Goal: Information Seeking & Learning: Learn about a topic

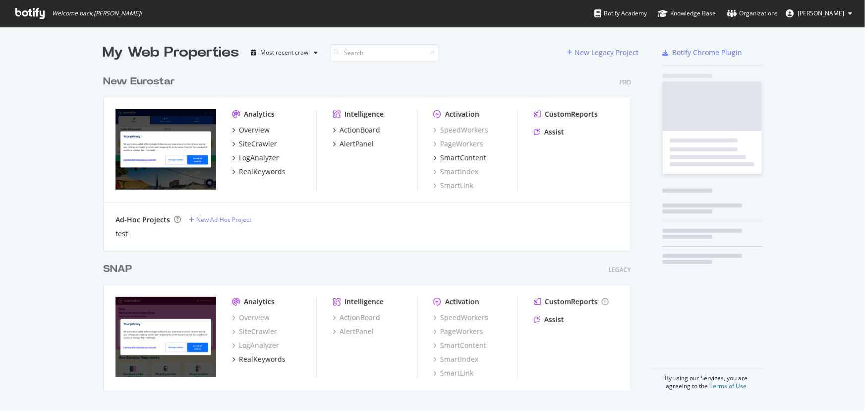
scroll to position [320, 529]
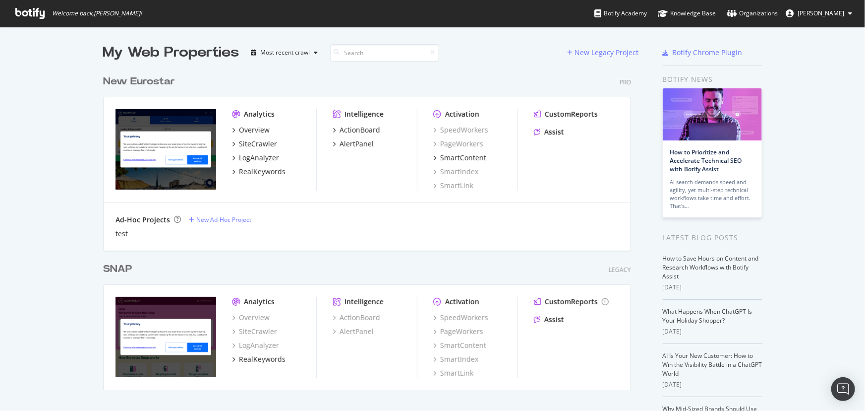
click at [154, 76] on div "New Eurostar" at bounding box center [139, 81] width 72 height 14
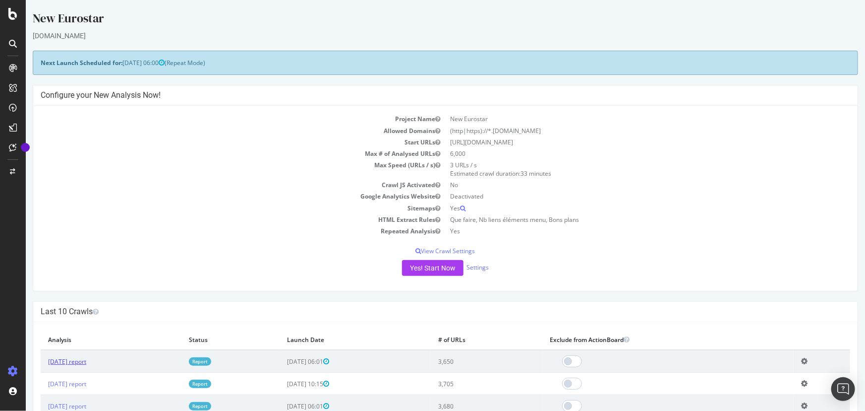
click at [80, 364] on link "[DATE] report" at bounding box center [67, 361] width 38 height 8
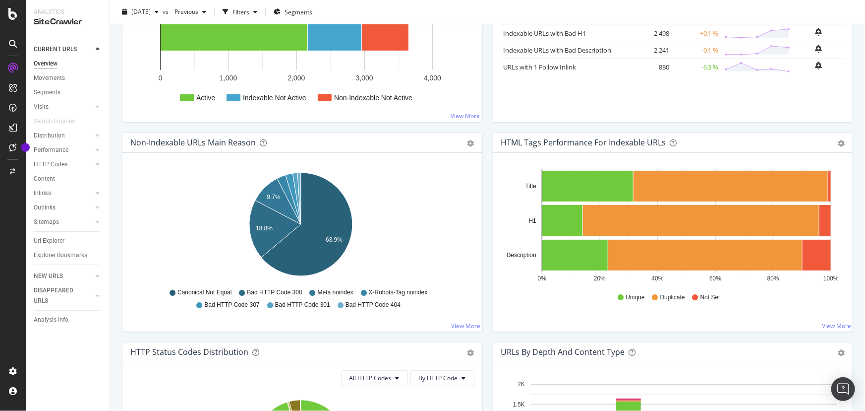
scroll to position [315, 0]
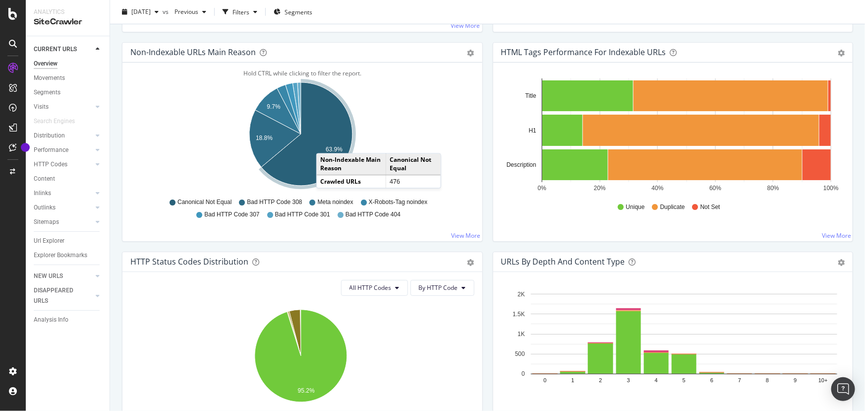
click at [326, 143] on icon "A chart." at bounding box center [306, 133] width 91 height 103
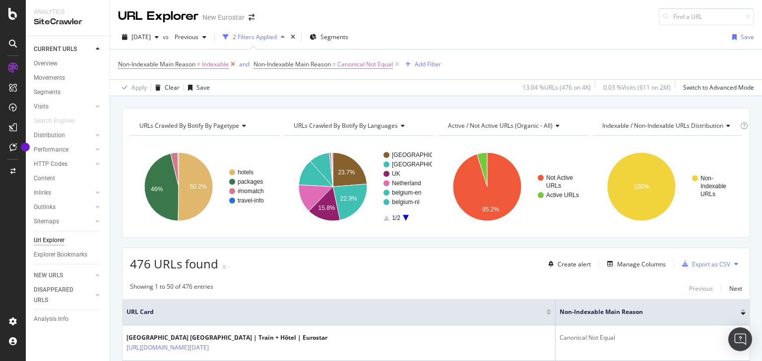
click at [236, 63] on icon at bounding box center [233, 64] width 8 height 10
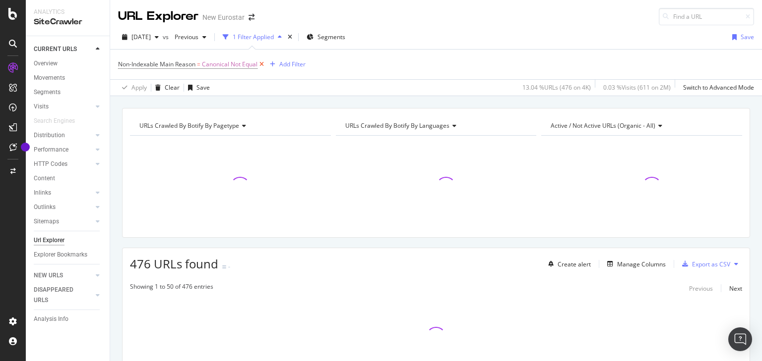
click at [262, 63] on icon at bounding box center [261, 64] width 8 height 10
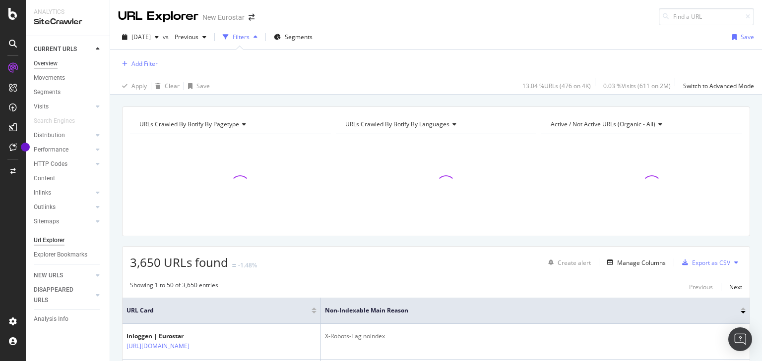
click at [53, 67] on div "Overview" at bounding box center [46, 64] width 24 height 10
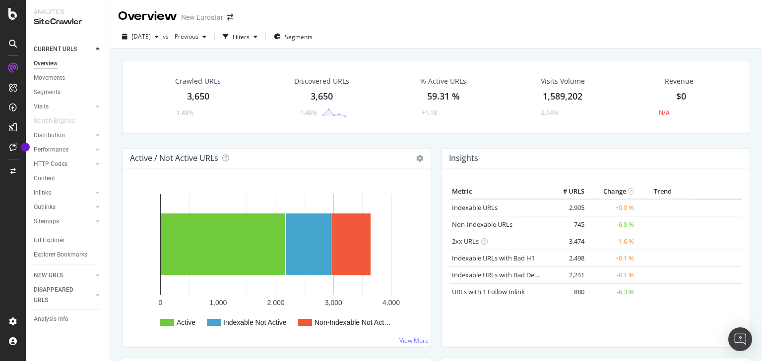
scroll to position [198, 0]
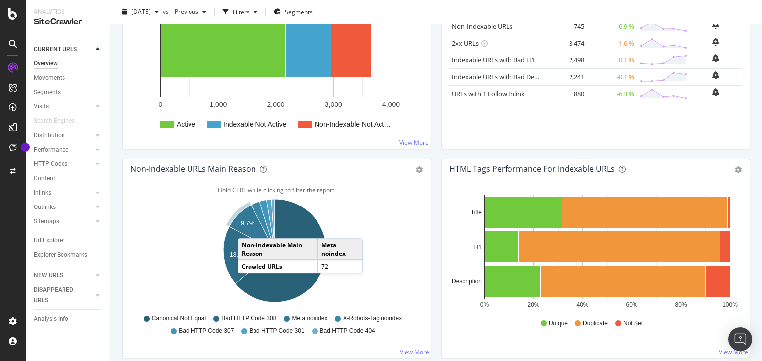
click at [247, 228] on icon "A chart." at bounding box center [252, 228] width 46 height 46
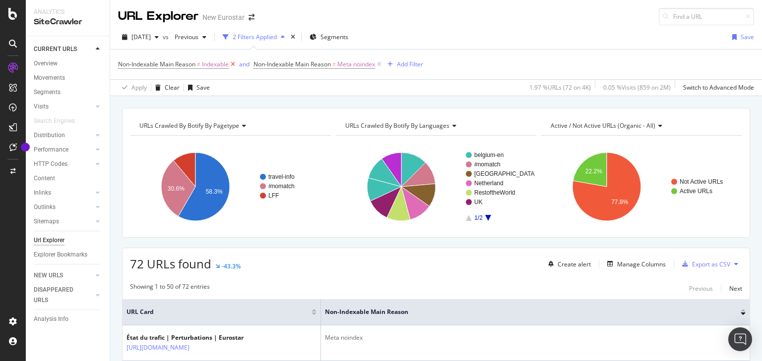
click at [236, 65] on icon at bounding box center [233, 64] width 8 height 10
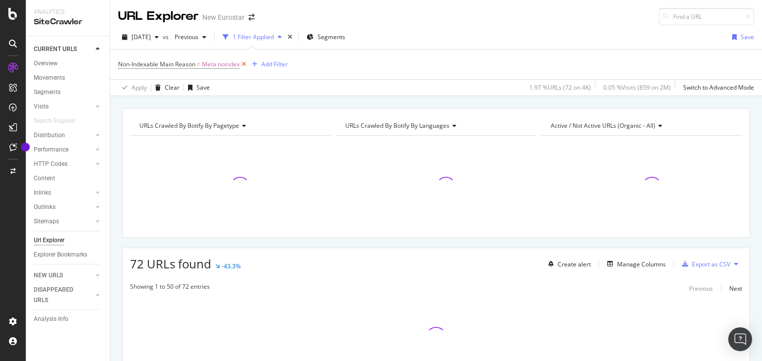
click at [246, 60] on icon at bounding box center [243, 64] width 8 height 10
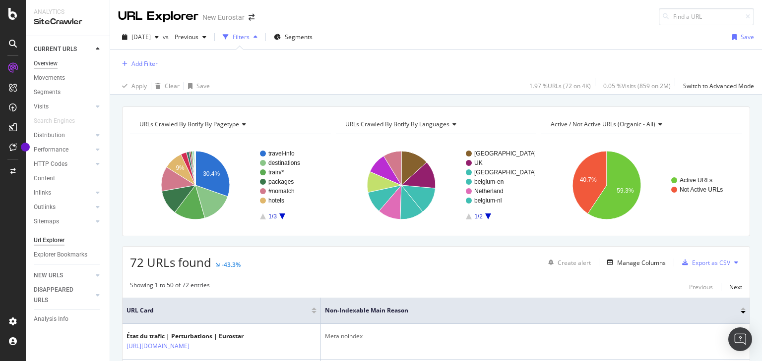
click at [54, 59] on div "Overview" at bounding box center [46, 64] width 24 height 10
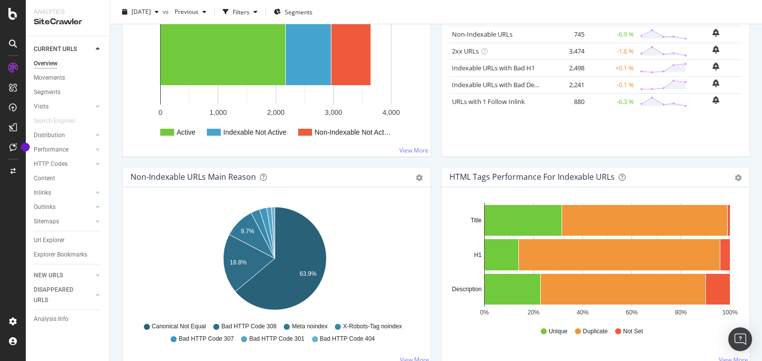
scroll to position [198, 0]
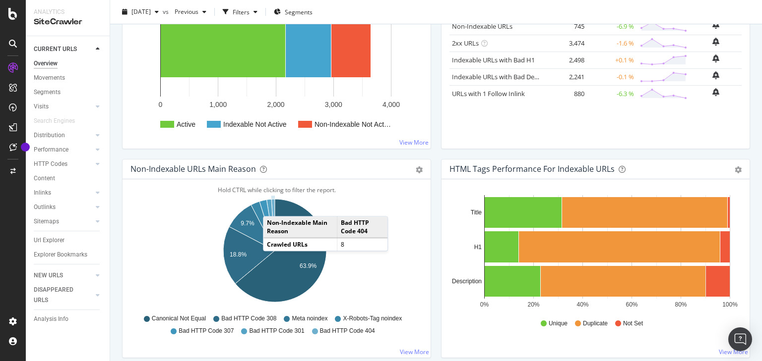
click at [273, 206] on icon "A chart." at bounding box center [272, 225] width 3 height 52
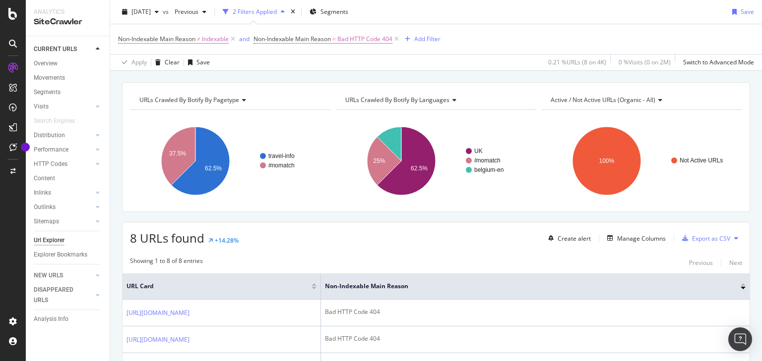
scroll to position [40, 0]
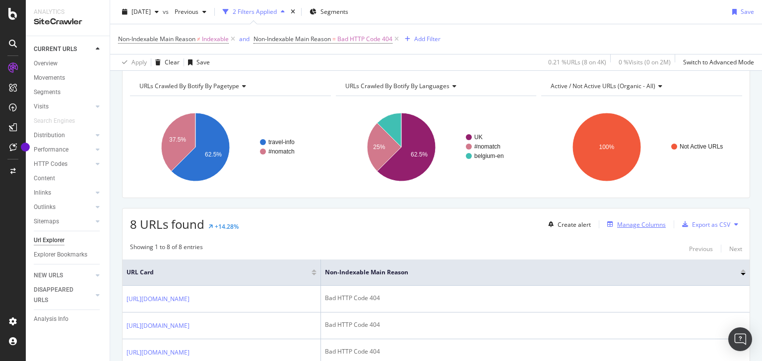
click at [635, 225] on div "Manage Columns" at bounding box center [641, 225] width 49 height 8
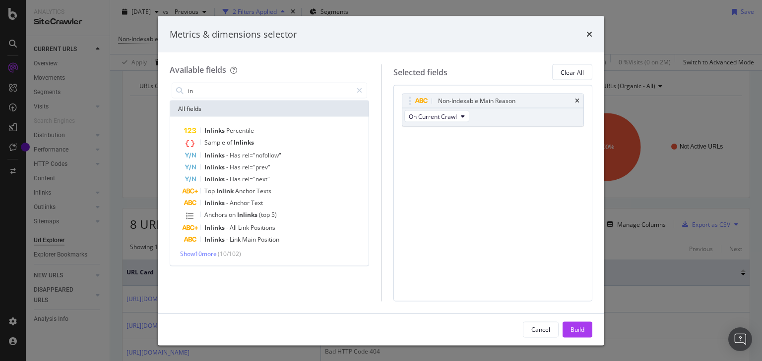
type input "i"
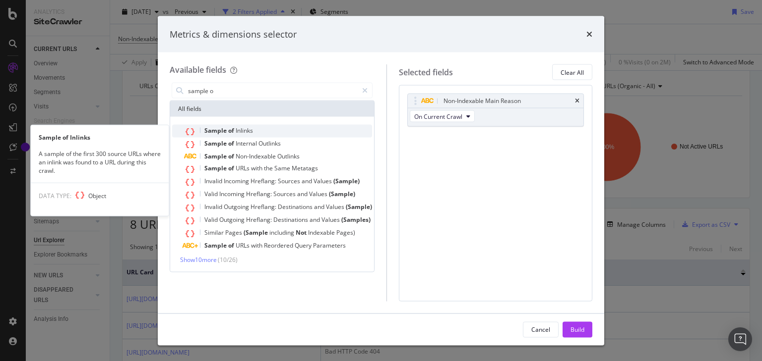
type input "sample o"
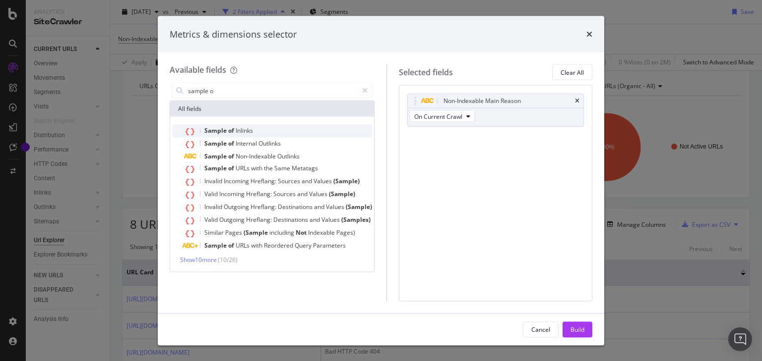
click at [246, 125] on div "Sample of Inlinks" at bounding box center [278, 131] width 188 height 13
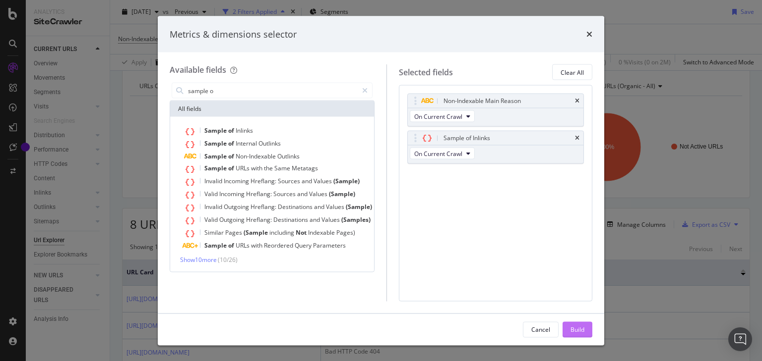
click at [573, 327] on div "Build" at bounding box center [577, 329] width 14 height 8
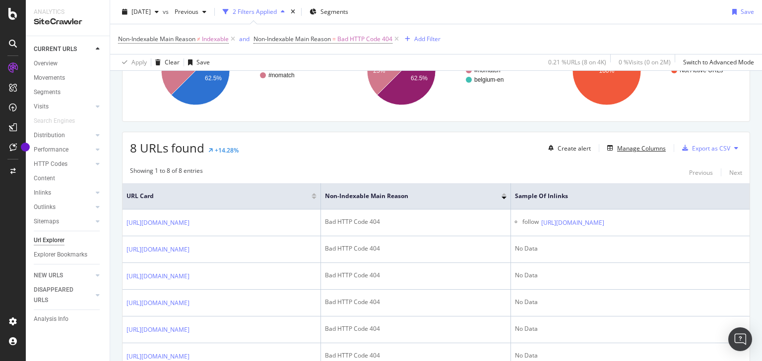
scroll to position [119, 0]
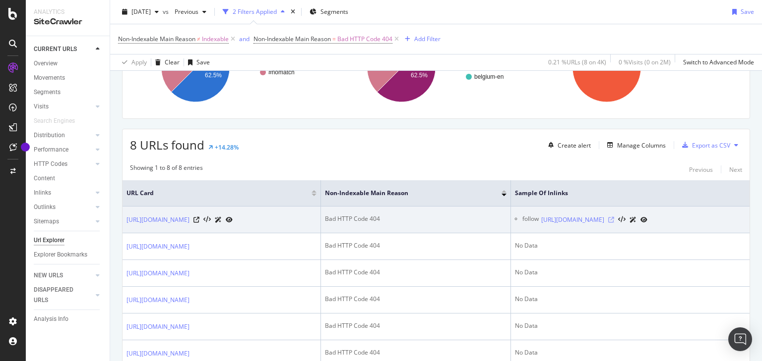
click at [614, 222] on icon at bounding box center [611, 220] width 6 height 6
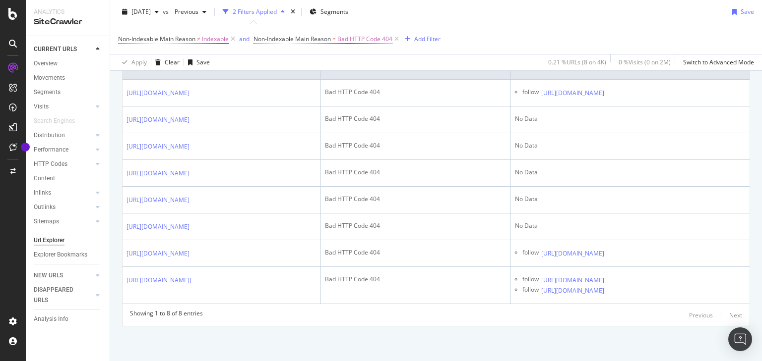
scroll to position [310, 0]
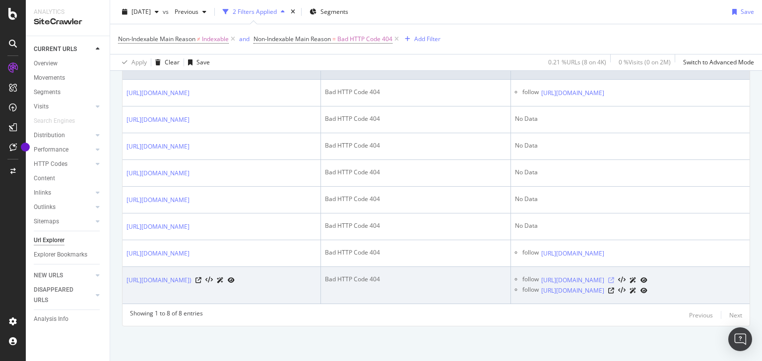
click at [614, 278] on icon at bounding box center [611, 281] width 6 height 6
click at [614, 288] on icon at bounding box center [611, 291] width 6 height 6
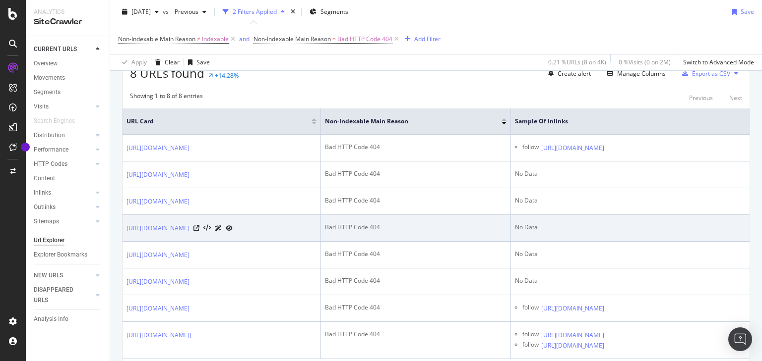
scroll to position [72, 0]
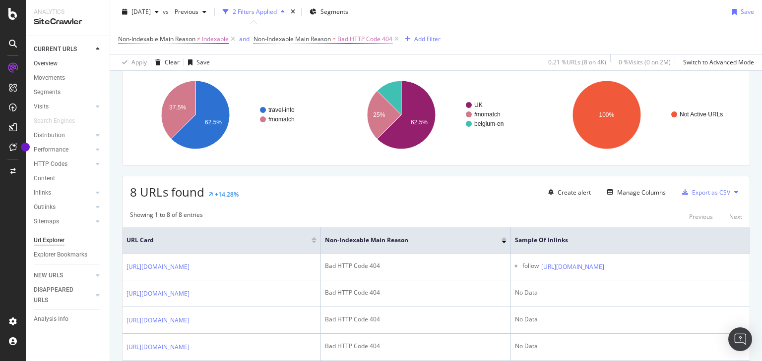
click at [59, 59] on link "Overview" at bounding box center [68, 64] width 69 height 10
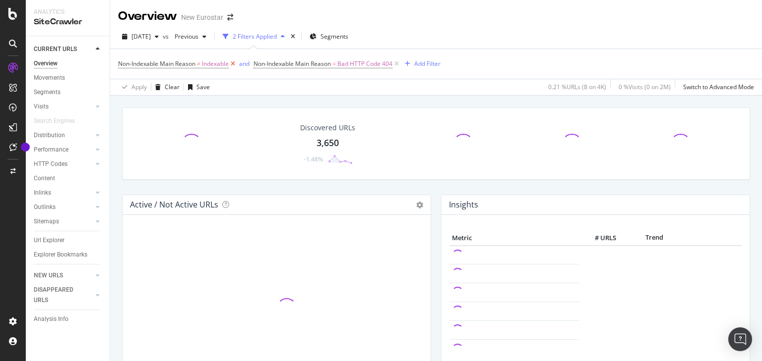
click at [236, 65] on icon at bounding box center [233, 64] width 8 height 10
click at [260, 64] on icon at bounding box center [261, 64] width 8 height 10
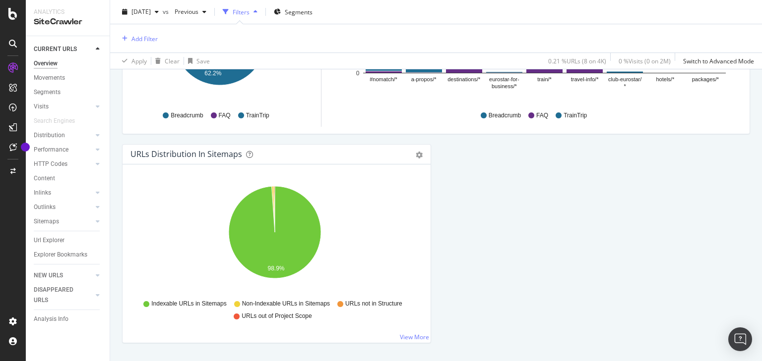
scroll to position [1121, 0]
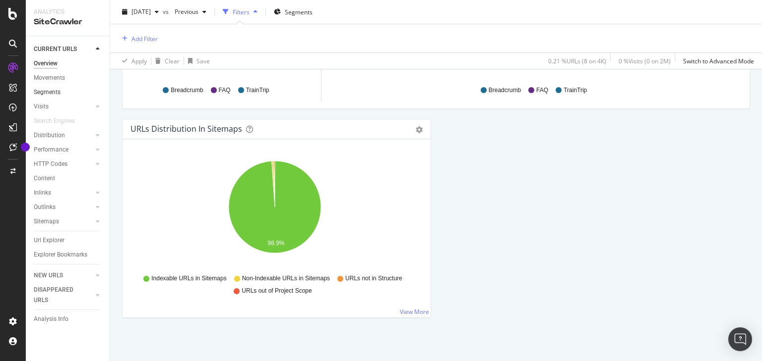
drag, startPoint x: 52, startPoint y: 77, endPoint x: 60, endPoint y: 89, distance: 14.9
click at [52, 77] on div "Movements" at bounding box center [49, 78] width 31 height 10
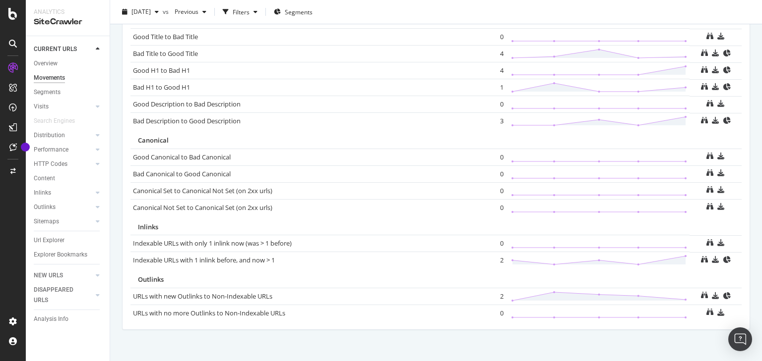
scroll to position [690, 0]
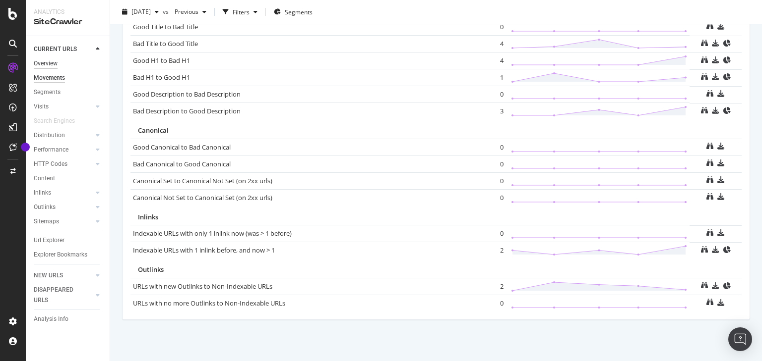
click at [43, 61] on div "Overview" at bounding box center [46, 64] width 24 height 10
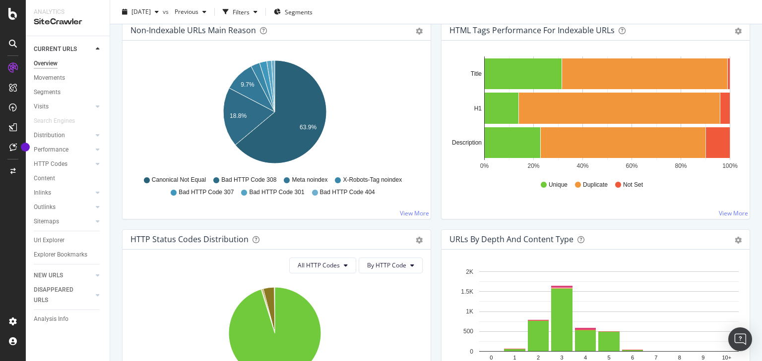
scroll to position [321, 0]
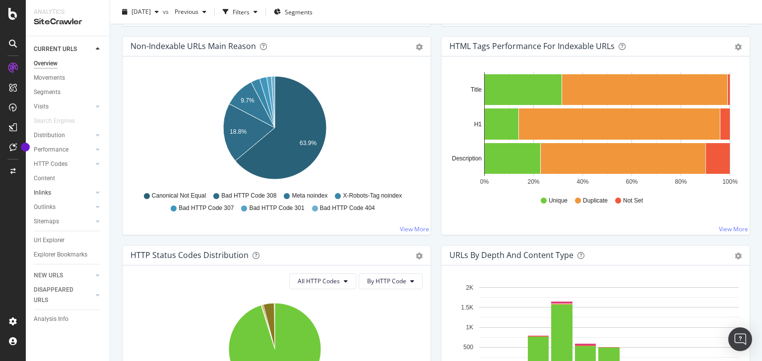
click at [57, 192] on link "Inlinks" at bounding box center [63, 193] width 59 height 10
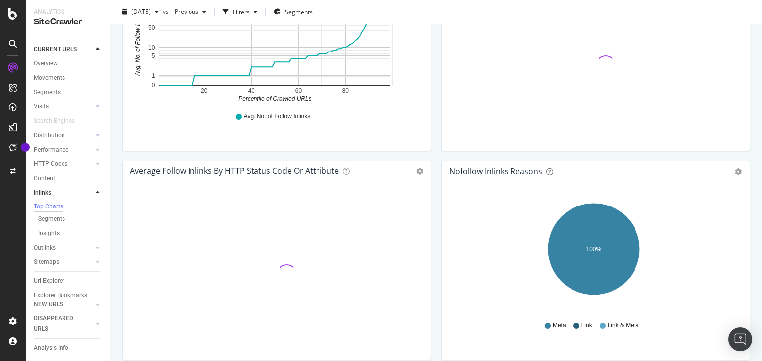
scroll to position [434, 0]
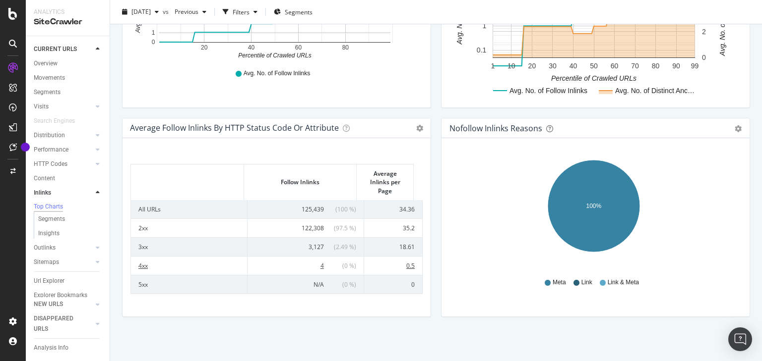
click at [320, 264] on span "4" at bounding box center [321, 266] width 3 height 8
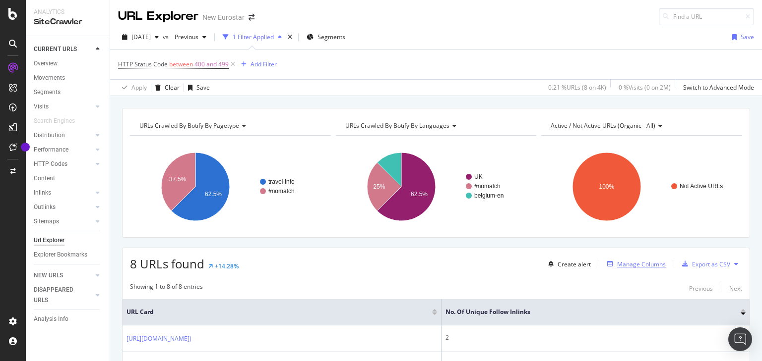
click at [629, 266] on div "Manage Columns" at bounding box center [641, 264] width 49 height 8
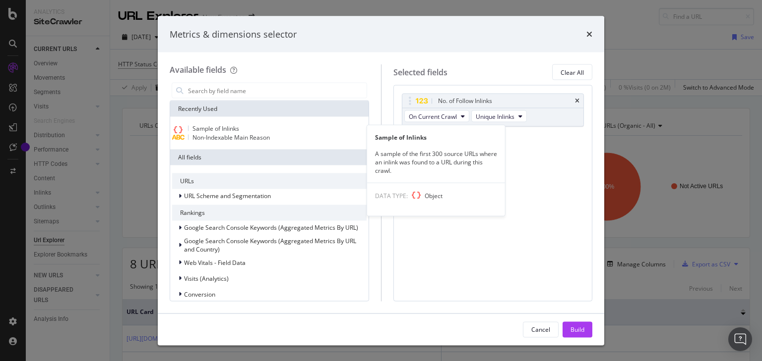
click at [284, 134] on div "Sample of Inlinks" at bounding box center [269, 129] width 194 height 9
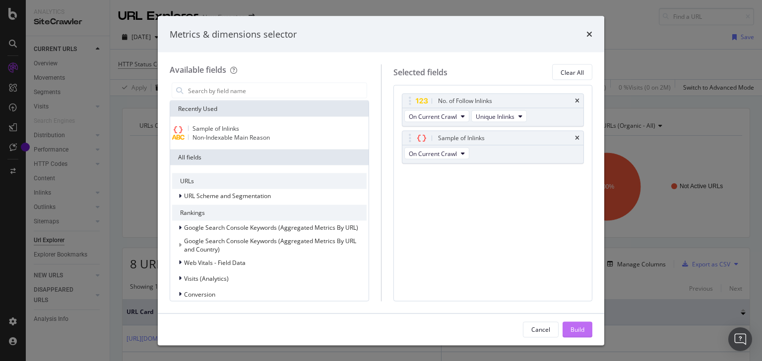
click at [591, 327] on button "Build" at bounding box center [577, 330] width 30 height 16
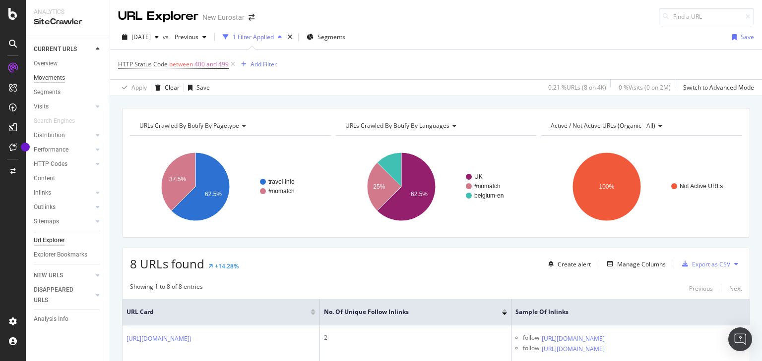
click at [50, 74] on div "Movements" at bounding box center [49, 78] width 31 height 10
